Goal: Information Seeking & Learning: Learn about a topic

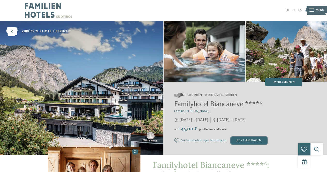
click at [317, 10] on span "Menü" at bounding box center [320, 10] width 8 height 4
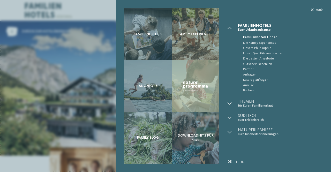
click at [234, 103] on div at bounding box center [233, 104] width 10 height 8
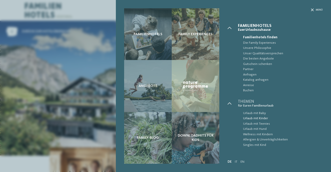
click at [261, 119] on span "Urlaub mit Kinder" at bounding box center [283, 118] width 80 height 5
click at [316, 9] on span "Menü" at bounding box center [319, 9] width 7 height 3
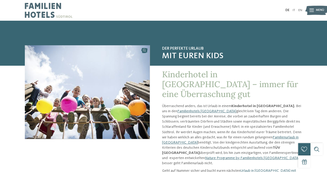
click at [313, 15] on div at bounding box center [312, 10] width 4 height 10
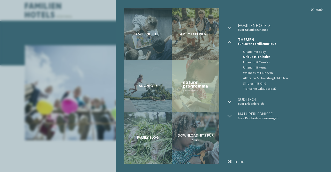
click at [228, 102] on icon at bounding box center [230, 102] width 4 height 4
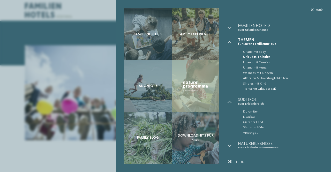
click at [255, 88] on span "Tierischer Urlaubsspaß" at bounding box center [283, 88] width 80 height 5
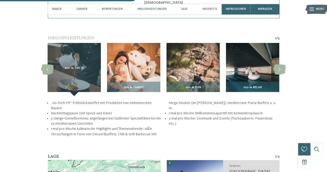
scroll to position [624, 0]
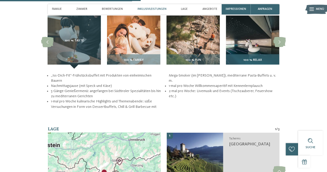
click at [246, 59] on span "100 % Relax" at bounding box center [252, 60] width 19 height 4
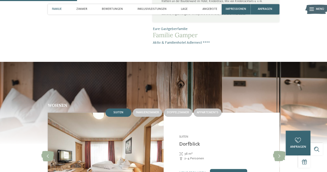
scroll to position [341, 0]
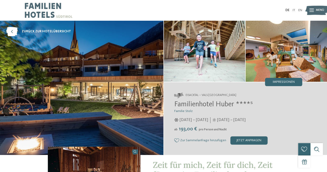
click at [317, 10] on span "Menü" at bounding box center [320, 10] width 8 height 4
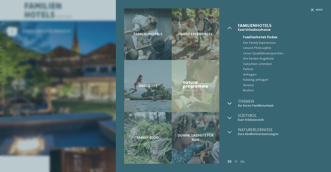
click at [230, 103] on icon at bounding box center [230, 103] width 4 height 4
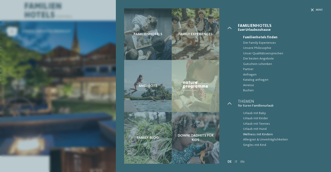
click at [259, 134] on span "Wellness mit Kindern" at bounding box center [283, 134] width 80 height 5
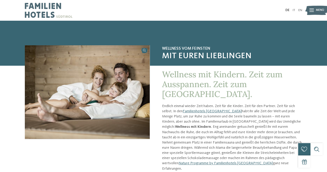
click at [313, 14] on div at bounding box center [312, 10] width 4 height 10
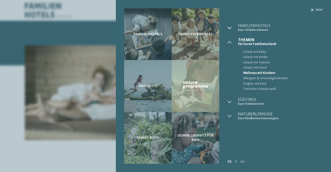
click at [229, 27] on icon at bounding box center [230, 28] width 4 height 4
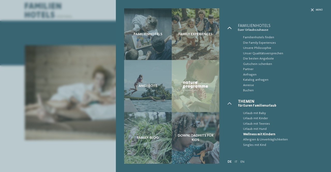
click at [229, 27] on icon at bounding box center [230, 28] width 4 height 4
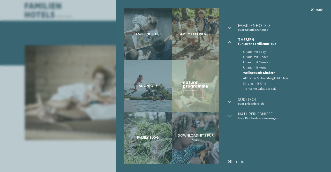
click at [314, 11] on div at bounding box center [312, 9] width 3 height 3
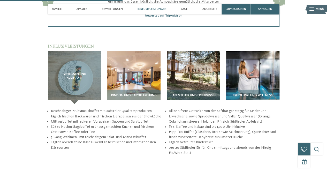
scroll to position [669, 0]
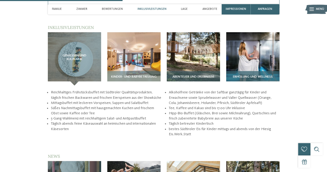
click at [264, 75] on span "Erholung und Wellness" at bounding box center [253, 77] width 40 height 4
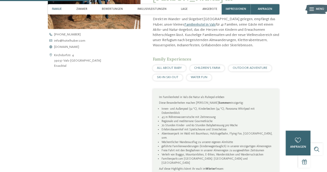
scroll to position [0, 0]
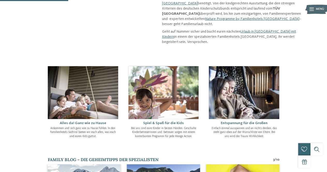
scroll to position [177, 0]
